Goal: Communication & Community: Answer question/provide support

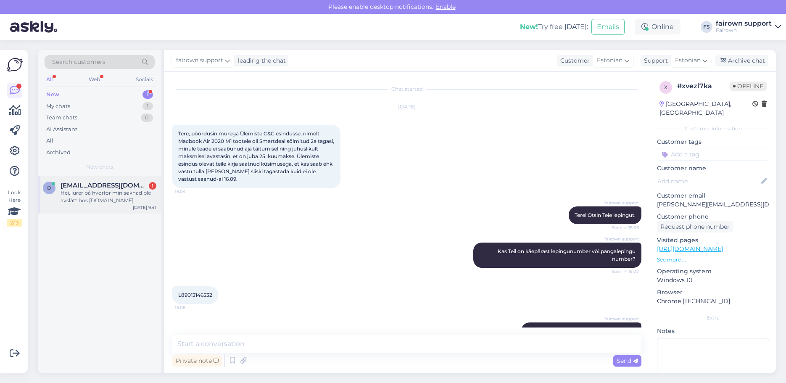
scroll to position [842, 0]
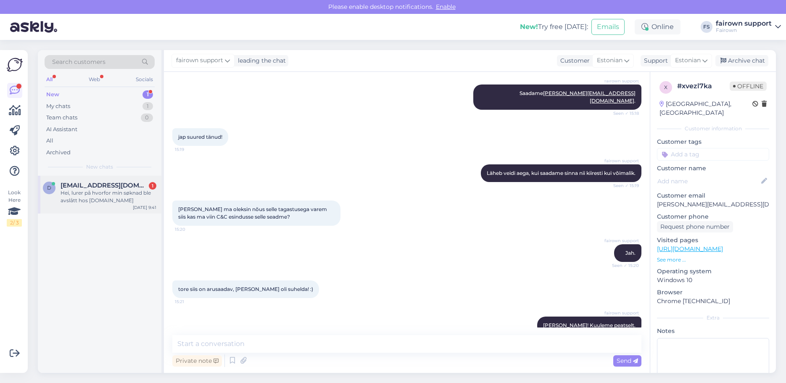
click at [94, 195] on div "Hei, lurer på hvorfor min søknad ble avslått hos [DOMAIN_NAME]" at bounding box center [109, 196] width 96 height 15
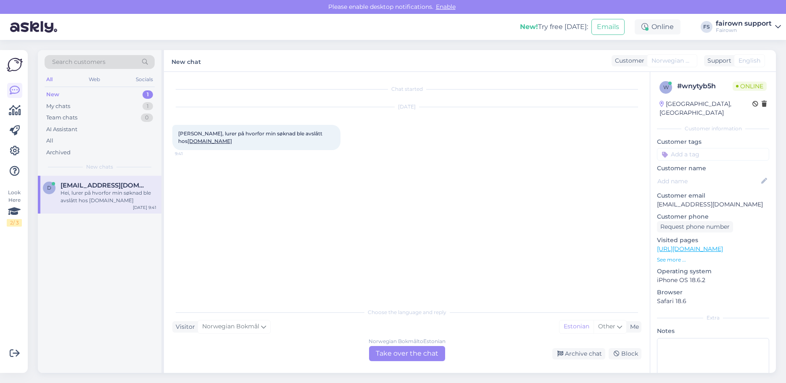
click at [406, 355] on div "Norwegian Bokmål to Estonian Take over the chat" at bounding box center [407, 353] width 76 height 15
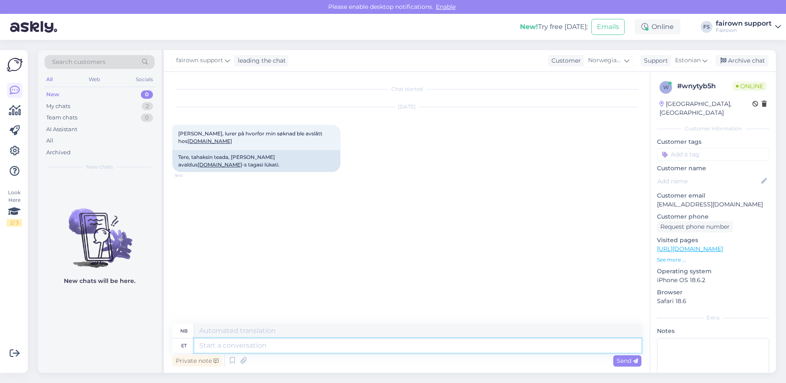
click at [377, 349] on textarea at bounding box center [417, 345] width 447 height 14
type textarea "Tere!"
type textarea "Hallo!"
type textarea "Tere! Kas"
type textarea "Hallo! Er"
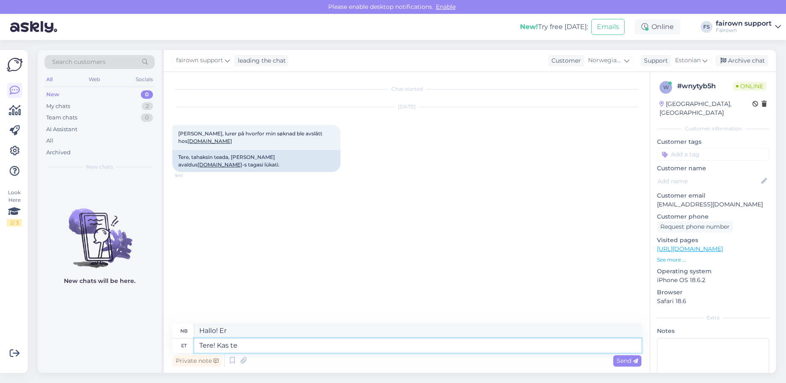
type textarea "Tere! Kas te s"
type textarea "Hallo! Er du"
type textarea "Tere! Kas"
type textarea "Hallo! Er"
type textarea "Tere! Kas Te s"
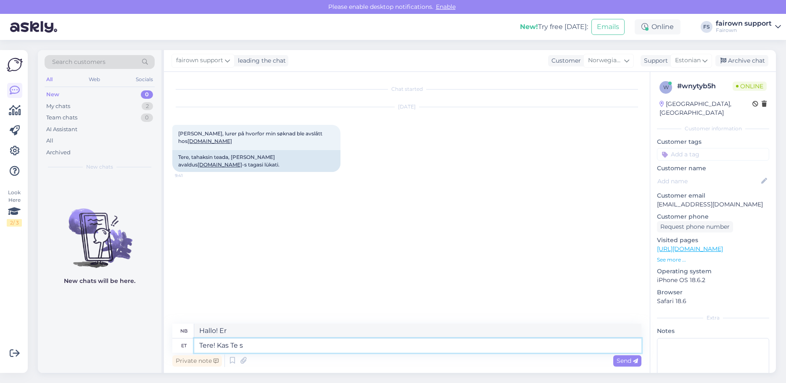
type textarea "Hallo! Er du"
type textarea "Tere! Kas Te saate sa"
type textarea "Hallo! Kan du"
type textarea "Tere! Kas Te saate saata"
type textarea "Hallo! Kan du sende"
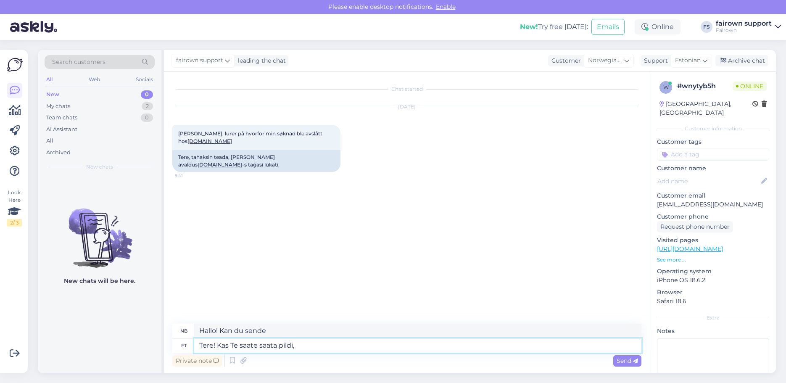
type textarea "Tere! Kas Te saate saata pildi,"
type textarea "Hallo! Kan du sende et bilde?"
type textarea "Tere! Kas Te saate saata pildi errorist, mis"
type textarea "Hallo! Kan du sende et bilde [PERSON_NAME]?"
type textarea "Tere! Kas Te saate saata pildi errorist, mis"
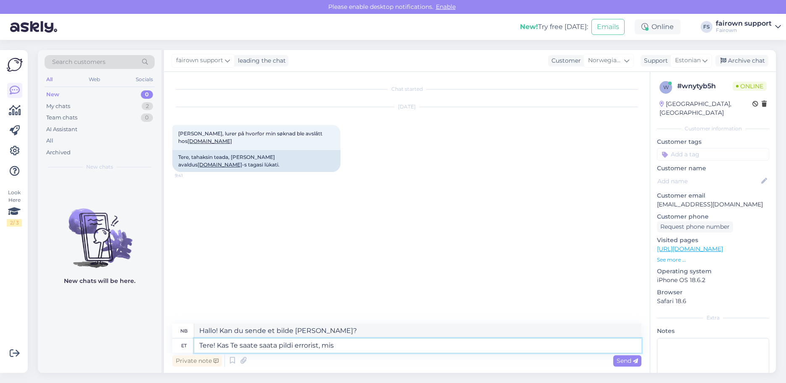
type textarea "Hallo! Kan du sende et bilde [PERSON_NAME] som"
type textarea "Tere! Kas Te saate saata pildi errorist, mis Te sai"
type textarea "Hallo! Kan du sende et bilde av feilmeldingen du får?"
type textarea "Tere! Kas Te saate saata pildi errorist, mis Te saite?"
type textarea "Hei! Kan du sende et bilde av feilmeldingen du fikk?"
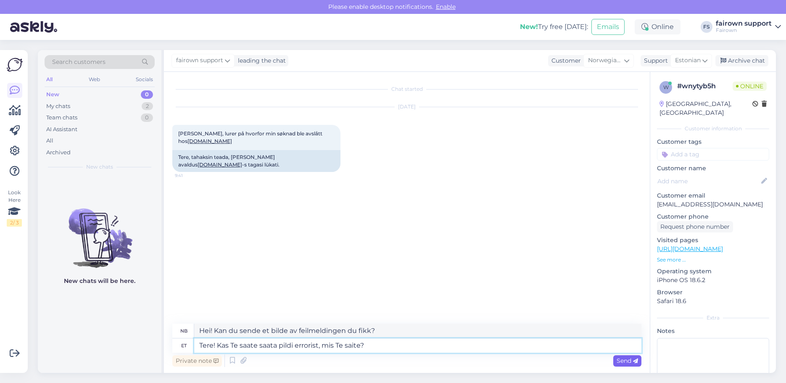
type textarea "Tere! Kas Te saate saata pildi errorist, mis Te saite?"
click at [626, 361] on span "Send" at bounding box center [627, 361] width 21 height 8
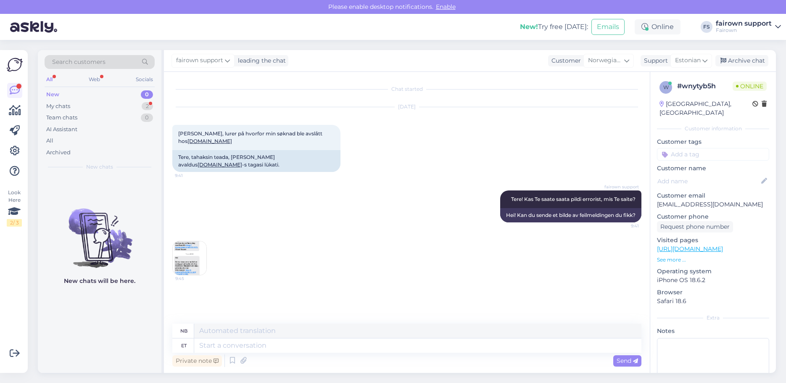
click at [191, 242] on img at bounding box center [190, 258] width 34 height 34
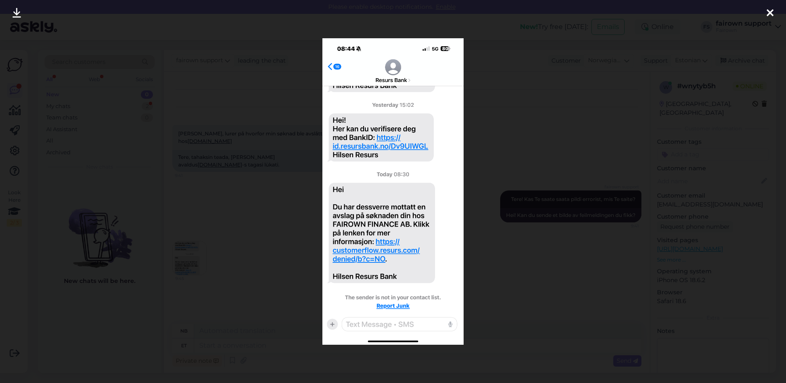
click at [772, 15] on icon at bounding box center [770, 13] width 7 height 11
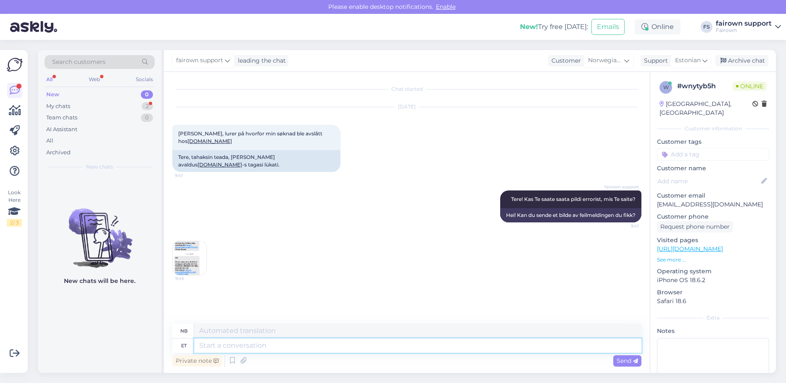
click at [255, 350] on textarea at bounding box center [417, 345] width 447 height 14
type textarea "WE"
type textarea "VI"
type textarea "WE would a"
type textarea "VI ville"
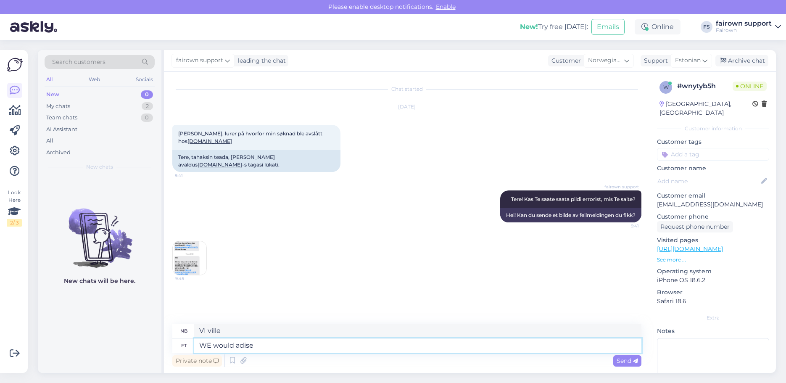
type textarea "WE would adise"
type textarea "VI vil gjerne"
type textarea "WE would advise you"
type textarea "VI ville råde"
type textarea "WE would advise you to"
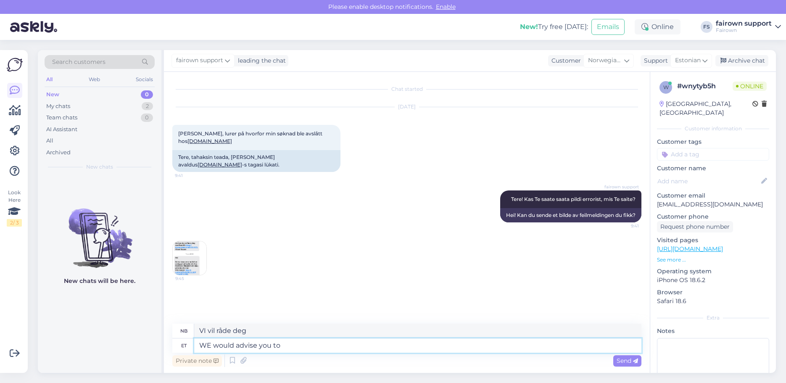
type textarea "VI vil råde deg til å"
type textarea "WE would advise you to contact"
type textarea "VI vil anbefale deg å kontakte"
type textarea "WE would advise you to contact Resurs"
type textarea "Vi anbefaler at du kontakter Resurs"
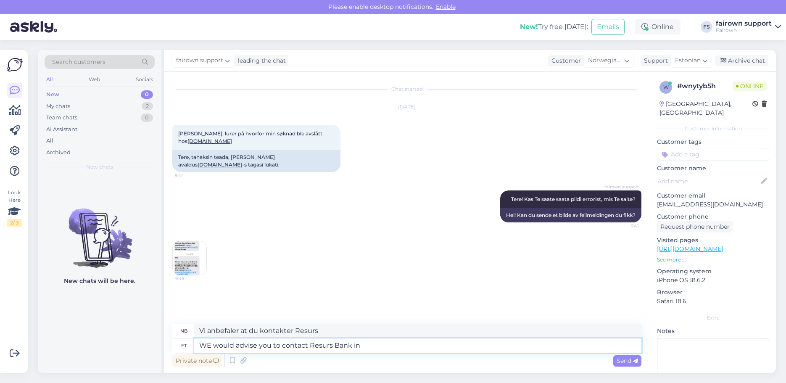
type textarea "WE would advise you to contact Resurs Bank in"
type textarea "Vi anbefaler at du kontakter Resurs Bank"
type textarea "WE would advise you to contact Resurs Bank in tha"
type textarea "VI anbefaler at du kontakter Resurs Bank i"
type textarea "WE would advise you to contact Resurs Bank in that"
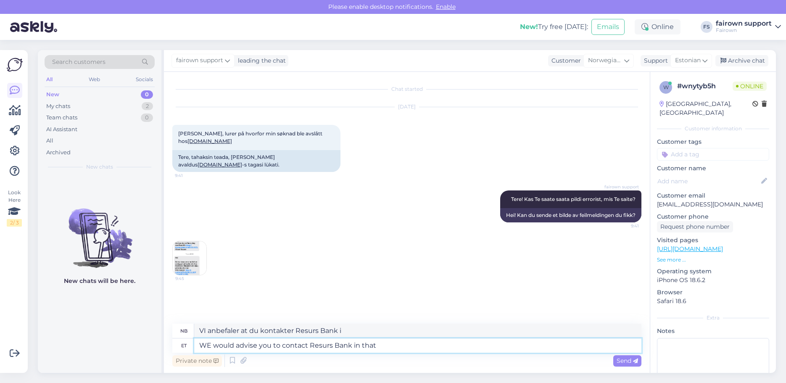
type textarea "Vi anbefaler at du kontakter Resurs Bank i den forbindelse."
type textarea "WE would advise you to contact Resurs Bank in that case."
type textarea "VI vil anbefale deg å kontakte Resurs Bank i så fall."
click at [210, 348] on textarea "WE would advise you to contact Resurs Bank in that case." at bounding box center [417, 345] width 447 height 14
type textarea "We would advise you to contact Resurs Bank in that case."
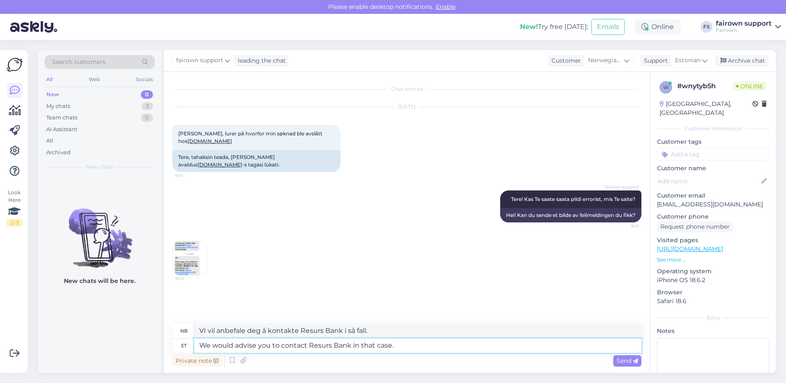
type textarea "Vi anbefaler at du kontakter Resurs Bank i så fall."
type textarea "We would advise you to contact Resurs Bank in that case."
click at [625, 362] on span "Send" at bounding box center [627, 361] width 21 height 8
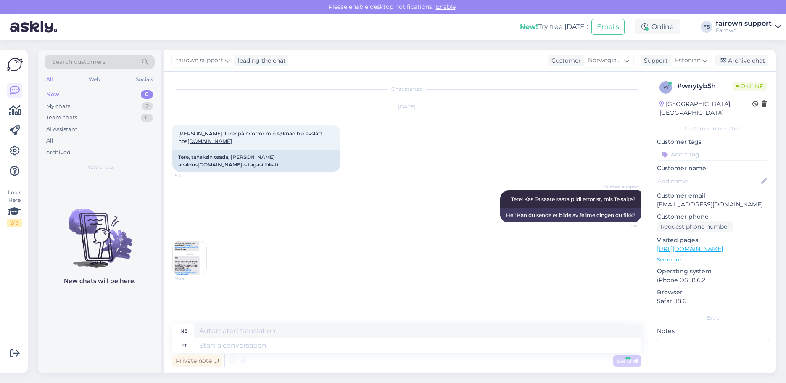
scroll to position [11, 0]
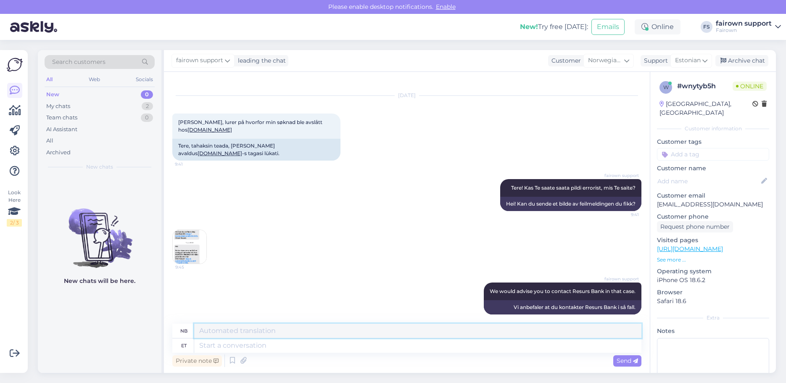
click at [409, 336] on textarea at bounding box center [417, 331] width 447 height 14
click at [482, 348] on textarea at bounding box center [417, 345] width 447 height 14
type textarea "As th"
type textarea "Som"
type textarea "As the er"
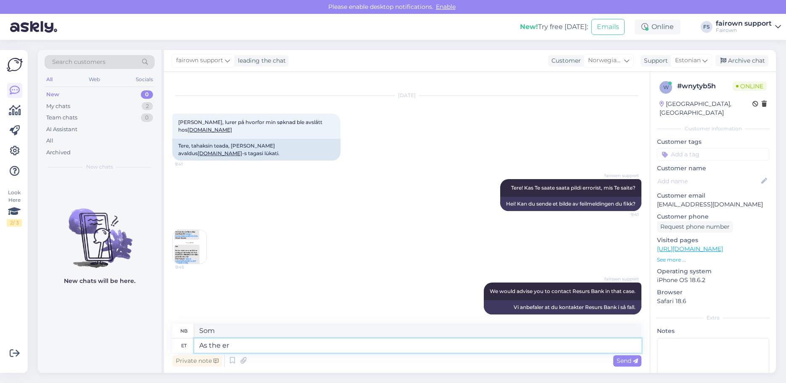
type textarea "Som den"
type textarea "As the errir"
type textarea "Som [PERSON_NAME]"
type textarea "As the"
type textarea "Som den"
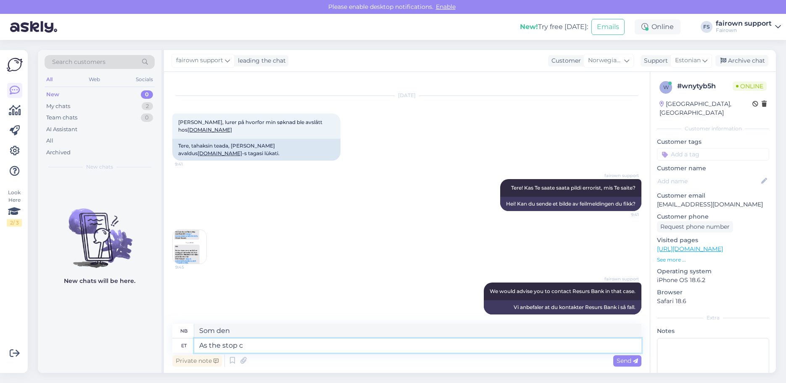
type textarea "As the stop co"
type textarea "Som stoppet"
type textarea "As the stop comes fro"
type textarea "Når stoppet kommer"
type textarea "As the stop comes from the"
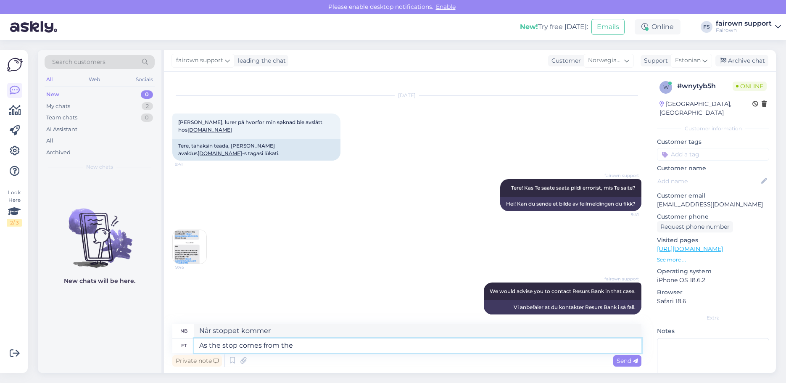
type textarea "Ettersom stoppet kommer fra"
type textarea "As the stop comes from their sid"
type textarea "Ettersom stoppet kommer fra deres"
type textarea "As the stop comes from their side and"
type textarea "Når stoppet kommer fra deres side"
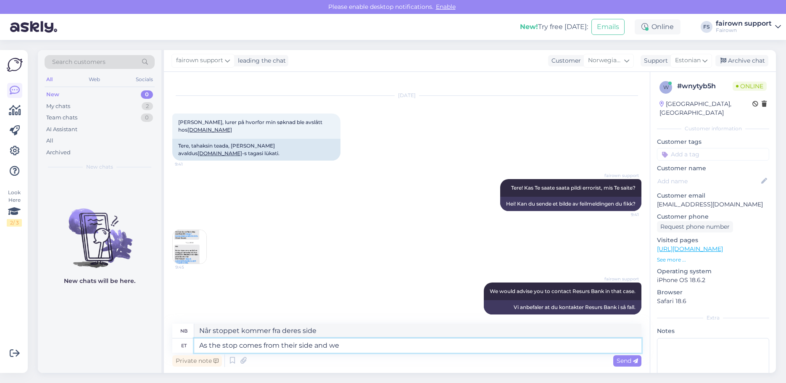
type textarea "As the stop comes from their side and we"
type textarea "Ettersom stoppet kommer fra deres side og vi"
type textarea "As the stop comes from their side and we ca n"
type textarea "Når stoppet kommer fra deres side, og vi kan"
type textarea "As the stop comes from their side and we can not"
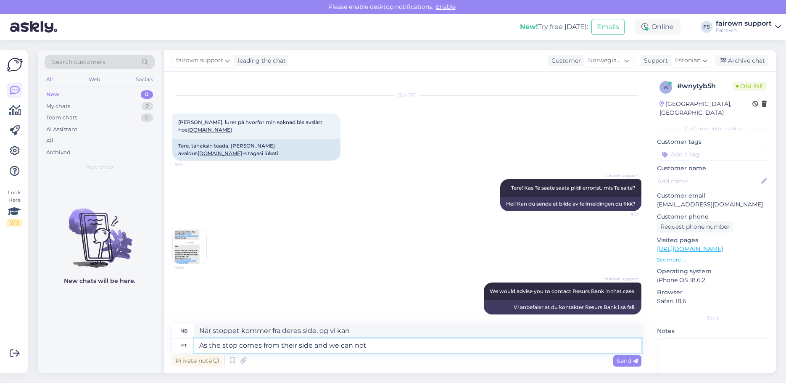
type textarea "Ettersom stoppet kommer fra deres side, og vi kan"
type textarea "As the stop comes from their side and we can not s"
type textarea "Ettersom stoppet kommer fra deres side, og vi ikke kan"
type textarea "As the stop comes from their side and we can not see th"
type textarea "Ettersom stoppet kommer fra deres side, og vi ikke kan se"
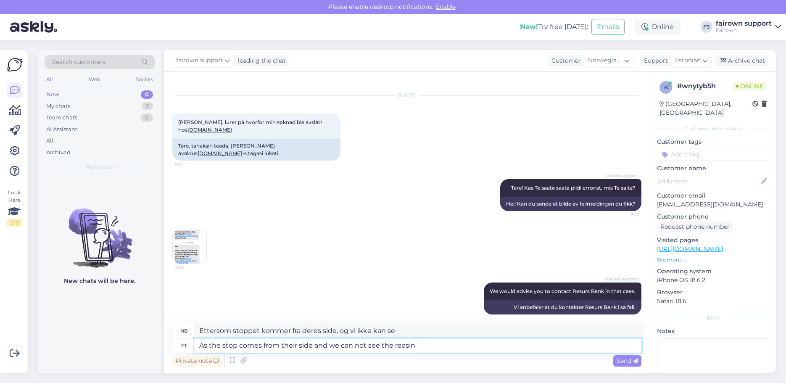
type textarea "As the stop comes from their side and we can not see the reasin t"
type textarea "Ettersom stoppet kommer fra deres side, og vi ikke kan se grunnen"
type textarea "As the stop comes from their side and we can not see the reason for"
type textarea "Ettersom stoppet kommer fra deres side, og vi ikke kan se grunnen til det"
type textarea "As the stop comes from their side and we can not see the reason for it"
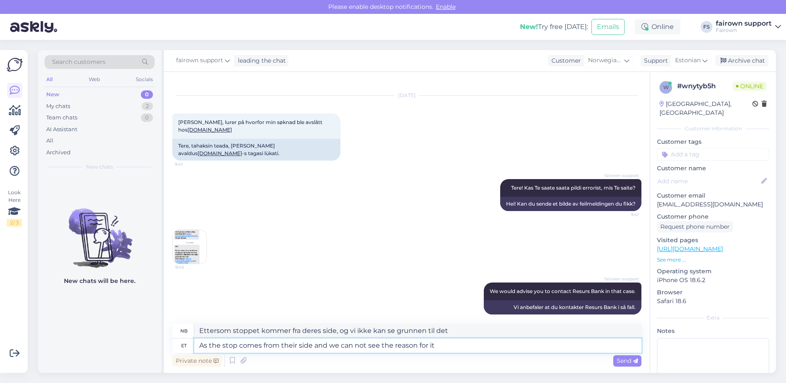
type textarea "Siden stoppet kommer fra deres side, og vi ikke kan se grunnen til det"
type textarea "As the stop comes from their side and we can not see the reason for it because …"
type textarea "Ettersom stoppet kommer fra deres side, og vi ikke kan se grunnen til det fordi"
type textarea "As the stop comes from their side and we can not see the reason for it because …"
type textarea "Ettersom stoppet kommer fra deres side, og vi ikke kan se grunnen til det på gr…"
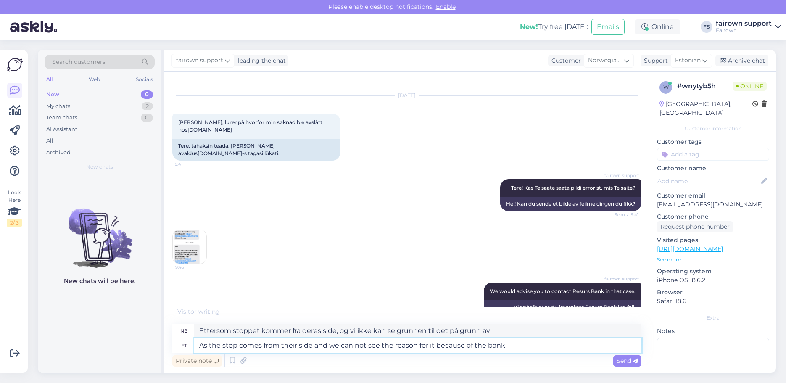
type textarea "As the stop comes from their side and we can not see the reason for it because …"
type textarea "Siden stoppet kommer fra deres side, og vi ikke kan se grunnen til det på grunn…"
type textarea "As the stop comes from their side and we can not see the reason for it because …"
type textarea "Ettersom stoppet kommer fra deres side, og vi ikke kan se grunnen til det på gr…"
type textarea "As the stop comes from their side and we can not see the reason for it because …"
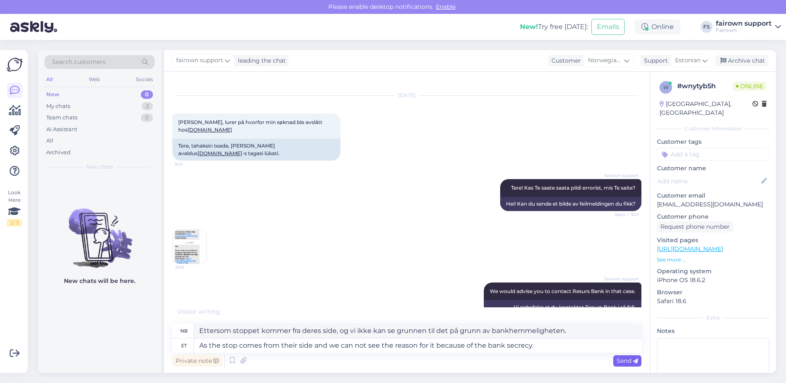
click at [619, 360] on span "Send" at bounding box center [627, 361] width 21 height 8
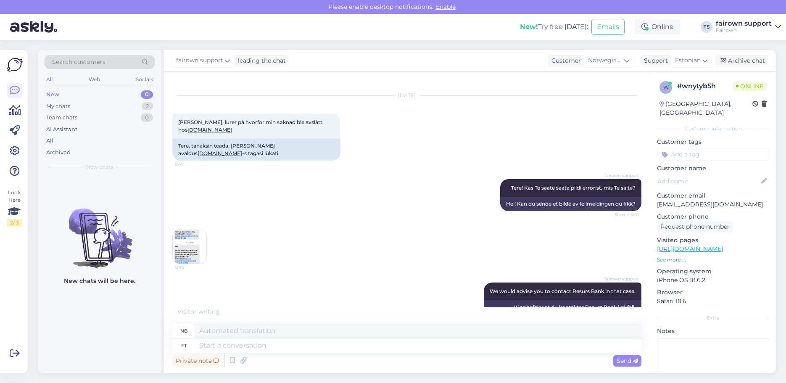
scroll to position [77, 0]
